Goal: Transaction & Acquisition: Purchase product/service

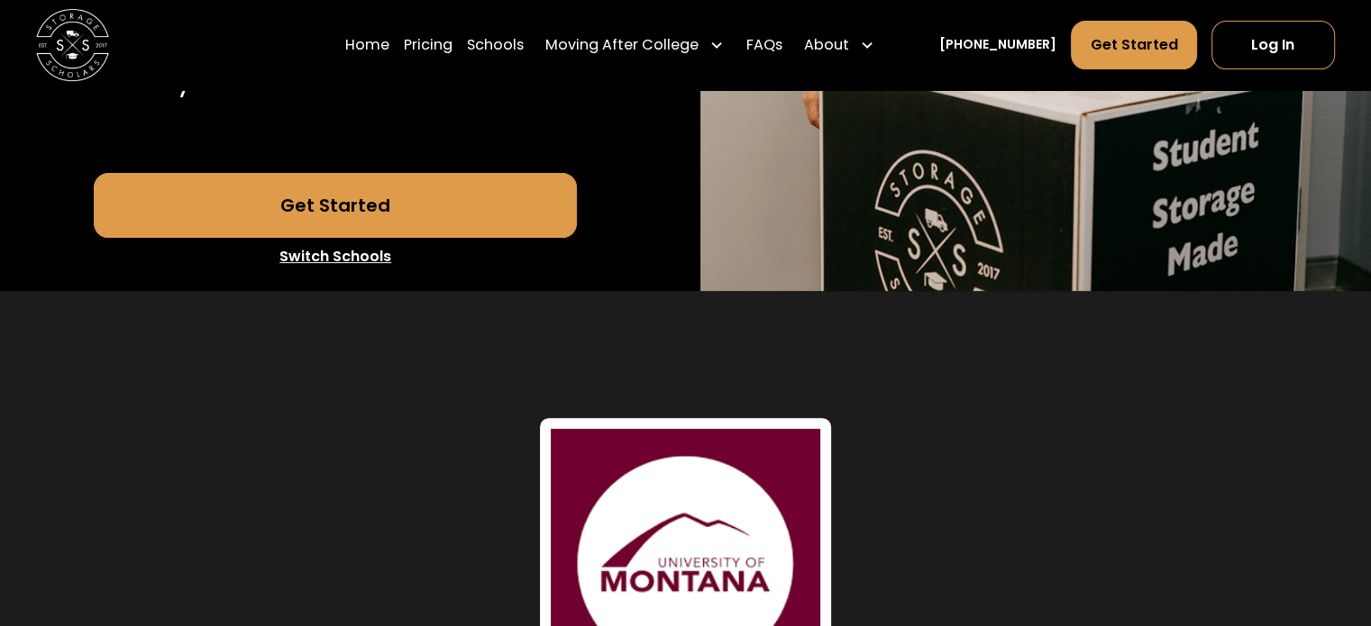
scroll to position [631, 0]
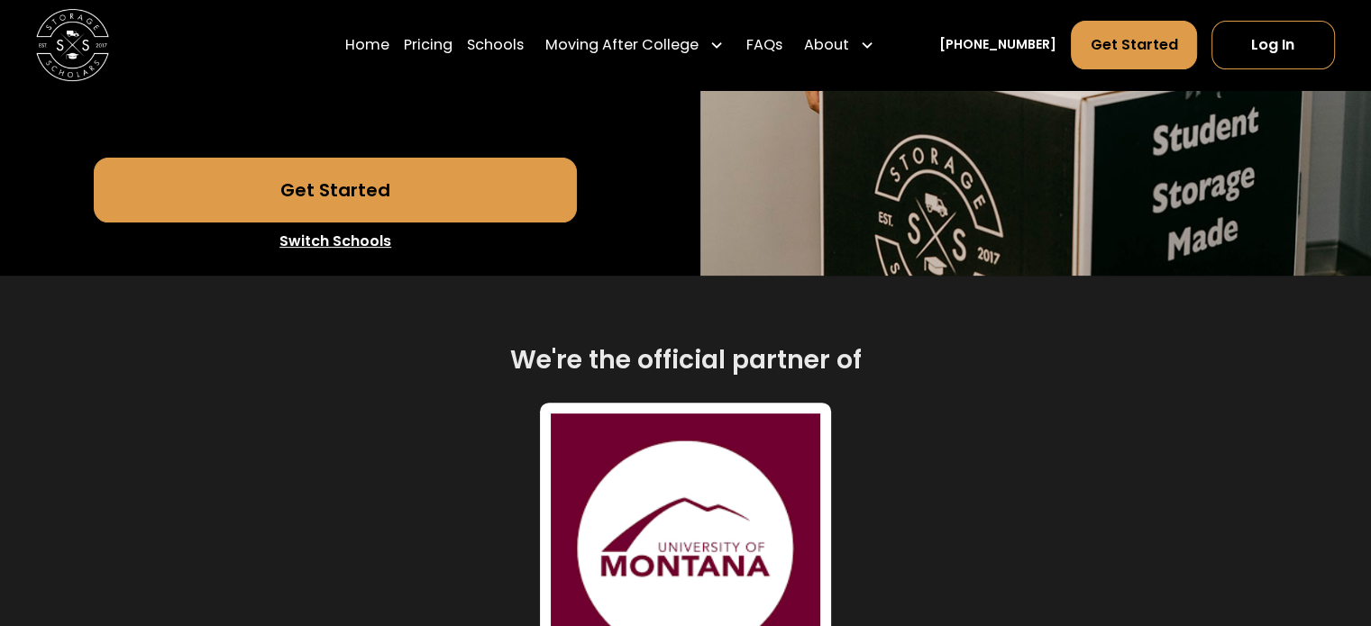
click at [373, 201] on link "Get Started" at bounding box center [335, 190] width 483 height 65
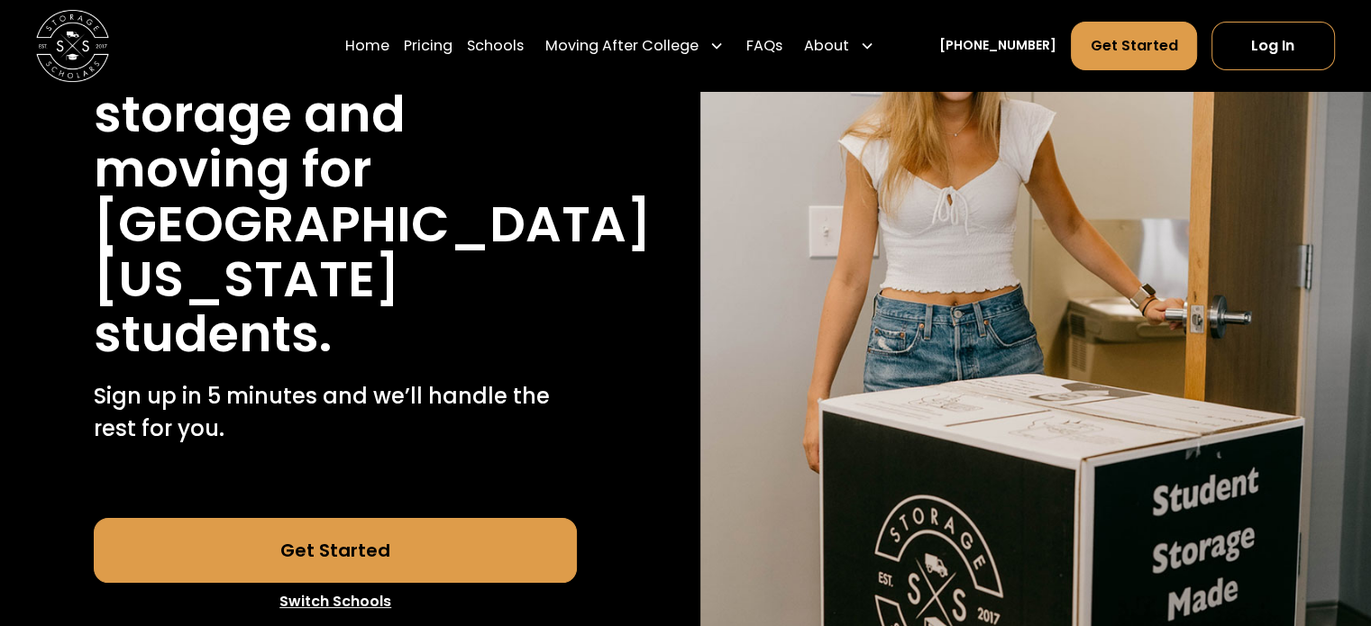
scroll to position [541, 0]
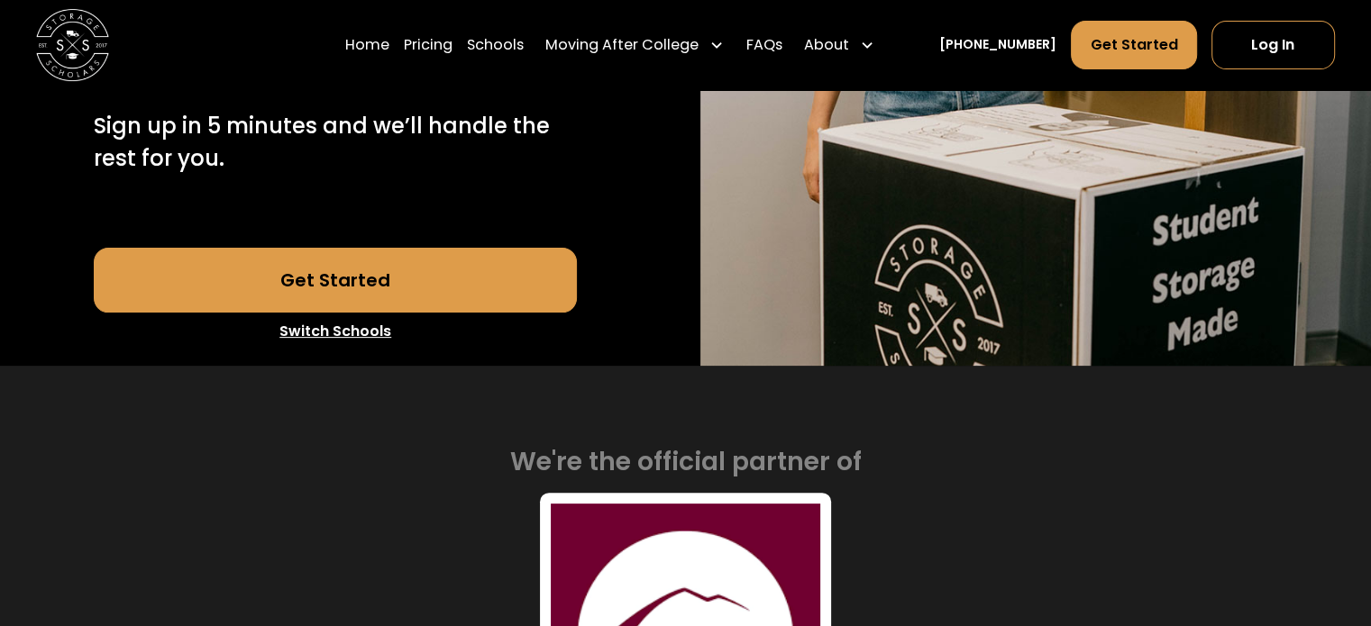
click at [351, 288] on link "Get Started" at bounding box center [335, 280] width 483 height 65
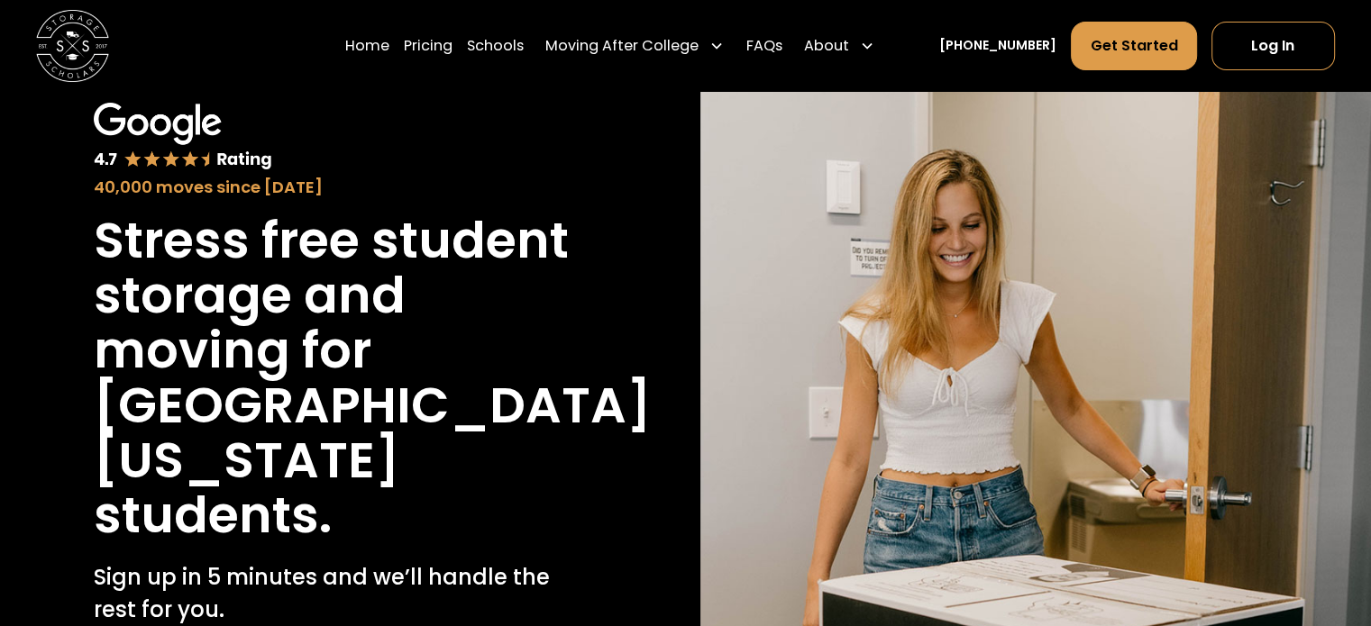
scroll to position [0, 0]
